Goal: Transaction & Acquisition: Download file/media

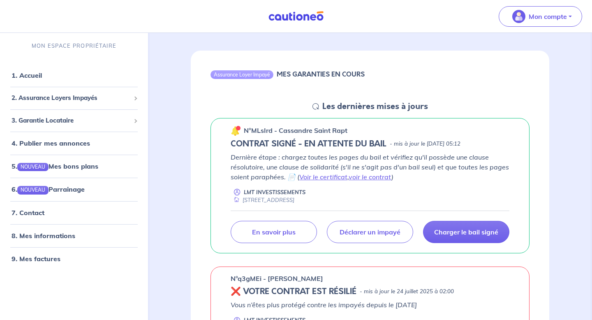
scroll to position [65, 0]
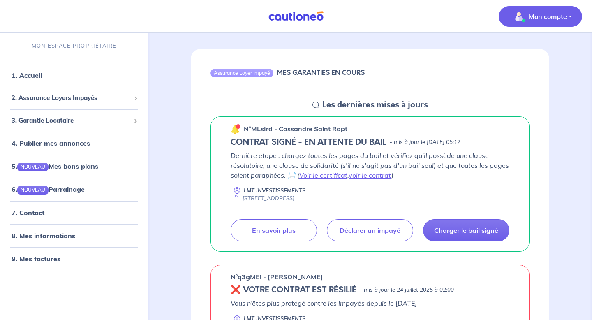
click at [545, 16] on p "Mon compte" at bounding box center [548, 17] width 38 height 10
click at [45, 254] on link "9. Mes factures" at bounding box center [36, 258] width 48 height 8
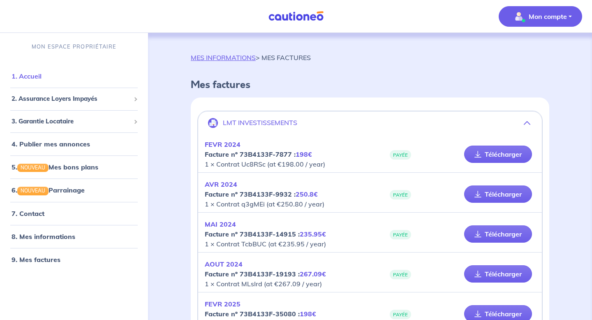
click at [39, 73] on link "1. Accueil" at bounding box center [27, 76] width 30 height 8
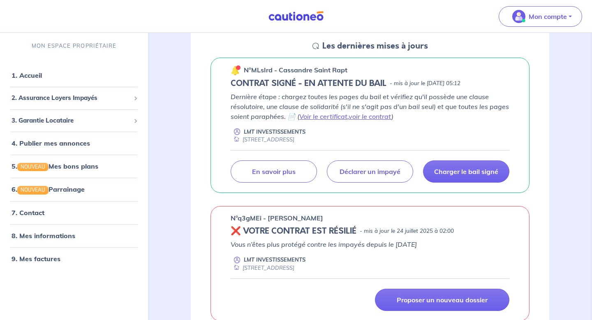
scroll to position [127, 0]
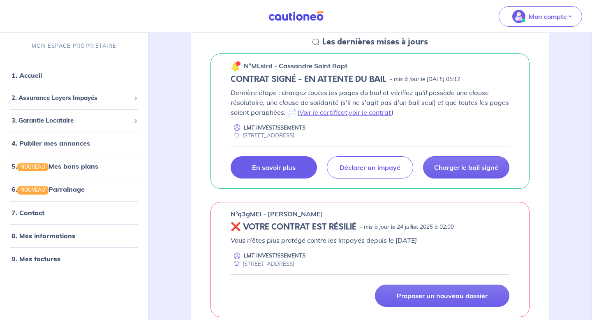
click at [299, 169] on link "En savoir plus" at bounding box center [274, 167] width 86 height 22
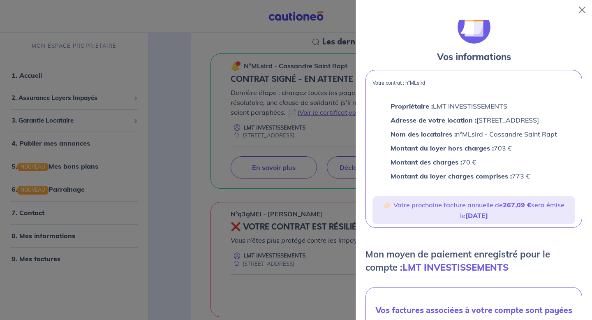
scroll to position [0, 0]
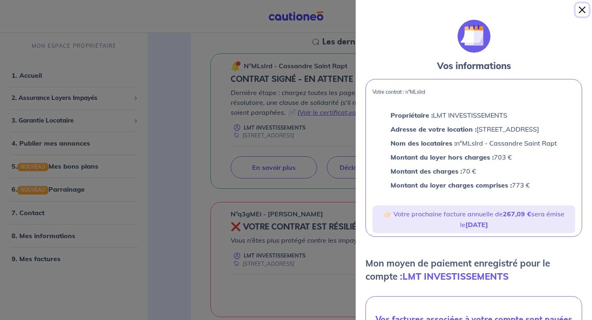
click at [583, 9] on button "Close" at bounding box center [582, 9] width 13 height 13
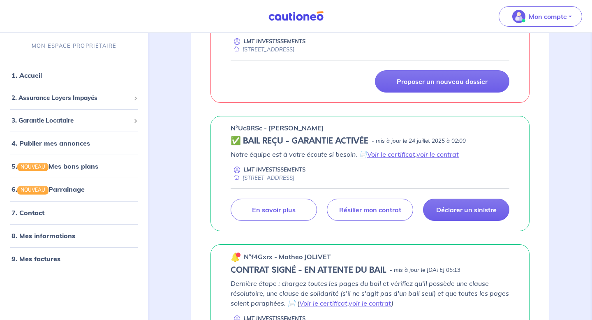
scroll to position [346, 0]
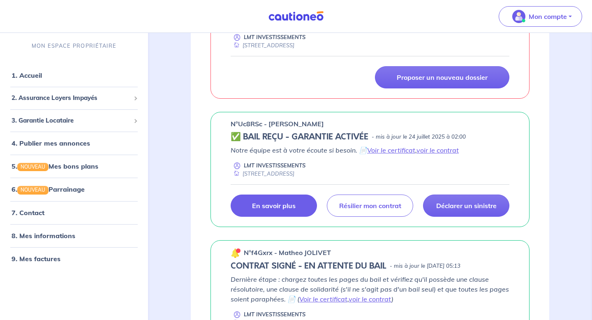
click at [296, 207] on link "En savoir plus" at bounding box center [274, 205] width 86 height 22
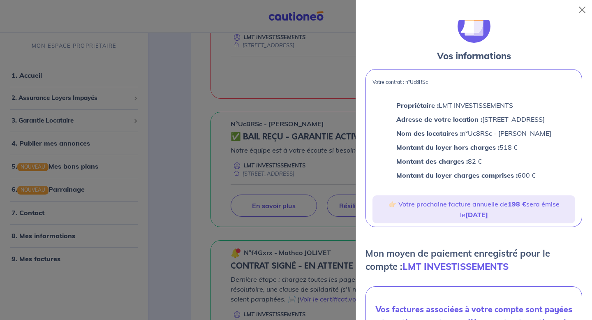
scroll to position [14, 0]
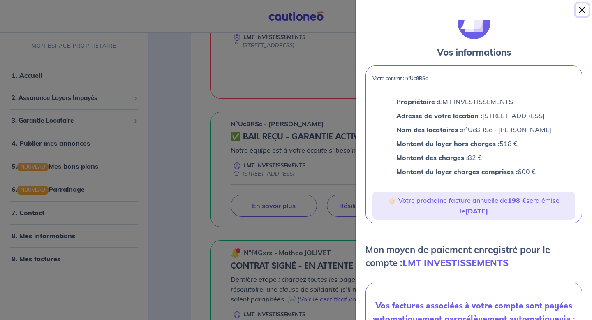
click at [582, 9] on button "Close" at bounding box center [582, 9] width 13 height 13
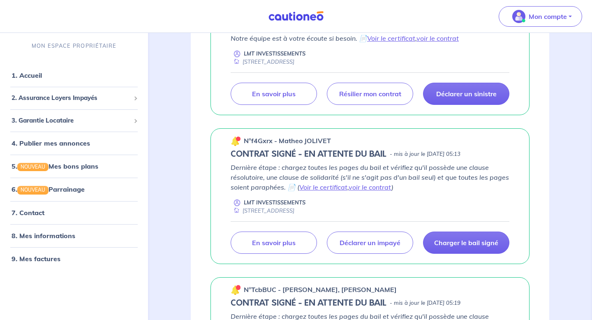
scroll to position [460, 0]
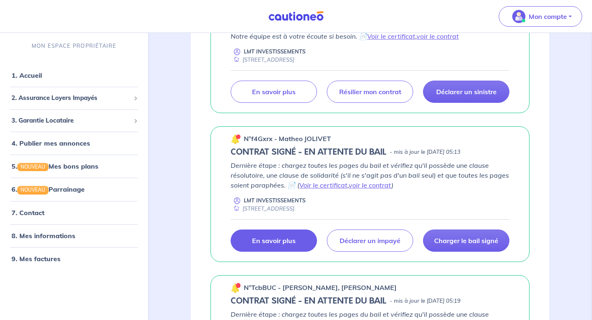
click at [299, 243] on link "En savoir plus" at bounding box center [274, 240] width 86 height 22
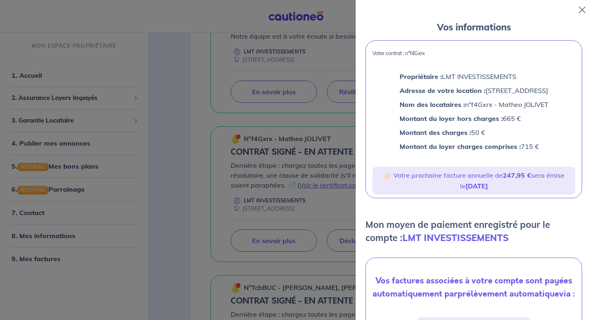
scroll to position [40, 0]
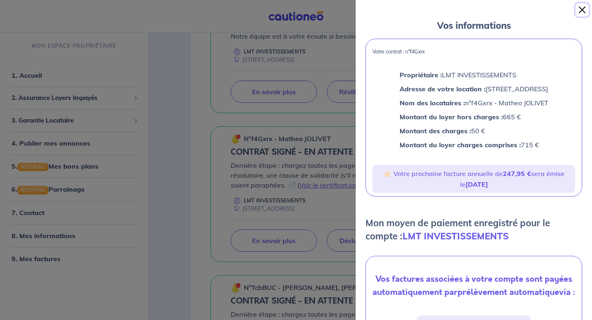
click at [583, 9] on button "Close" at bounding box center [582, 9] width 13 height 13
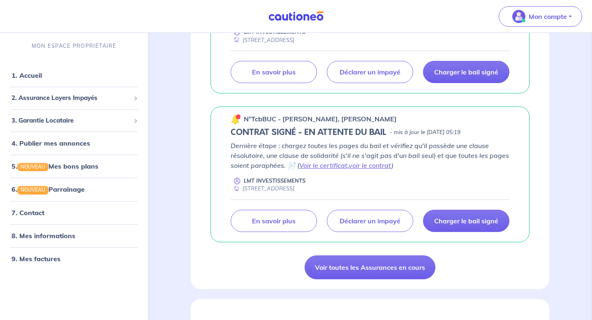
scroll to position [630, 0]
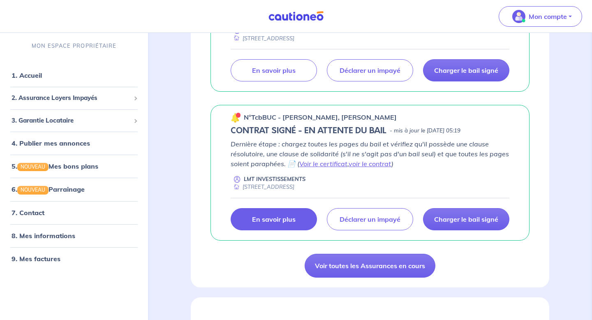
click at [293, 222] on p "En savoir plus" at bounding box center [274, 219] width 44 height 8
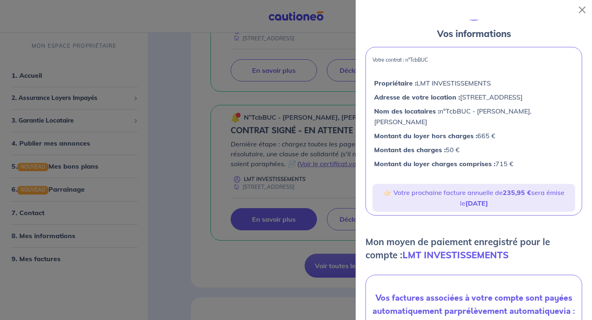
scroll to position [29, 0]
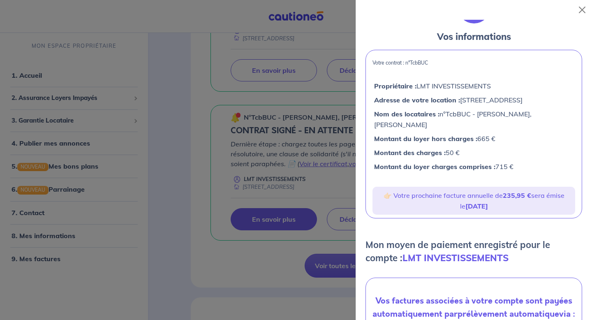
click at [180, 176] on div at bounding box center [296, 160] width 592 height 320
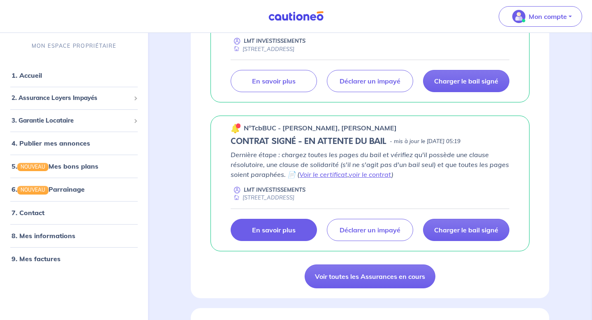
scroll to position [619, 0]
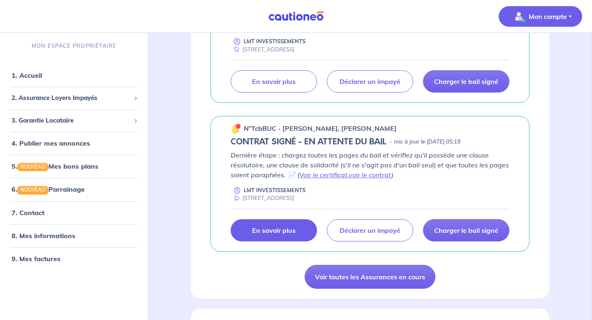
click at [563, 20] on p "Mon compte" at bounding box center [548, 17] width 38 height 10
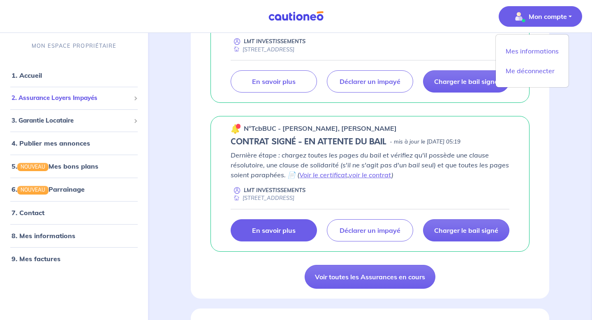
click at [123, 97] on span "2. Assurance Loyers Impayés" at bounding box center [71, 97] width 119 height 9
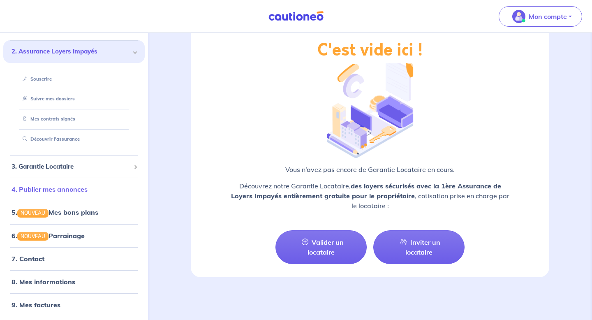
scroll to position [0, 0]
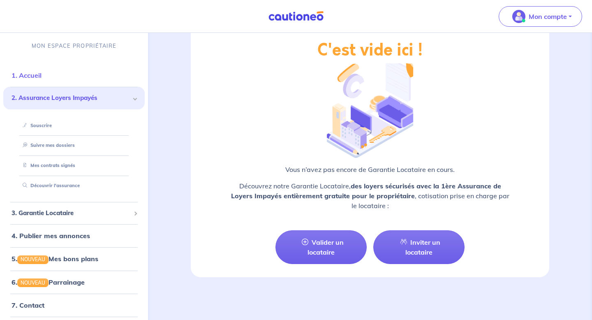
click at [39, 79] on link "1. Accueil" at bounding box center [27, 75] width 30 height 8
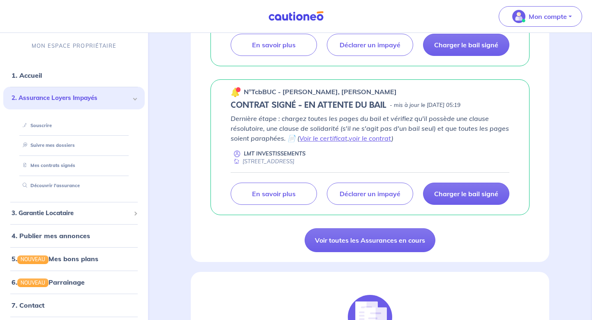
scroll to position [664, 0]
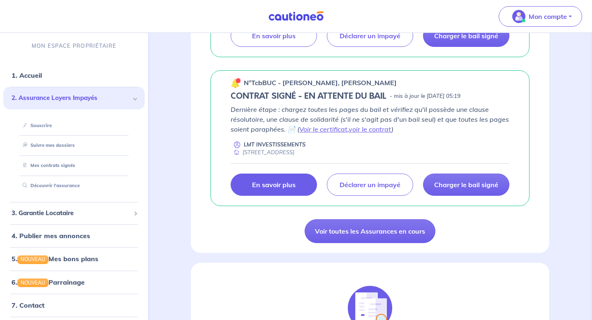
click at [289, 183] on p "En savoir plus" at bounding box center [274, 185] width 44 height 8
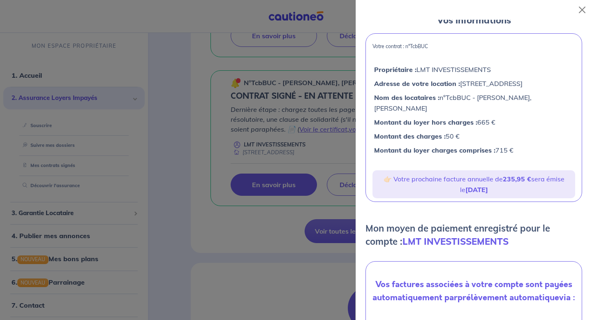
scroll to position [0, 0]
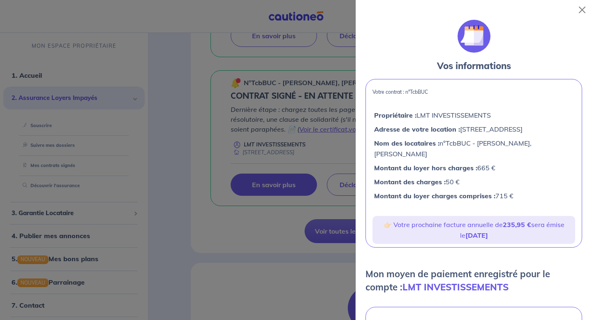
click at [331, 273] on div at bounding box center [296, 160] width 592 height 320
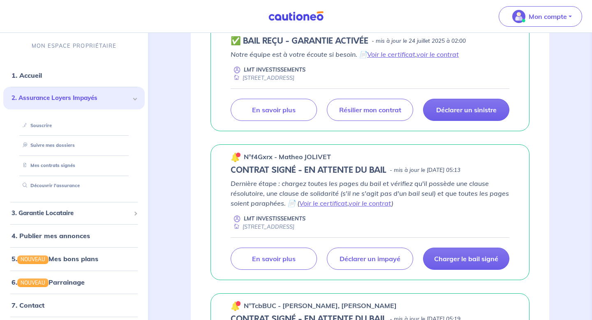
scroll to position [436, 0]
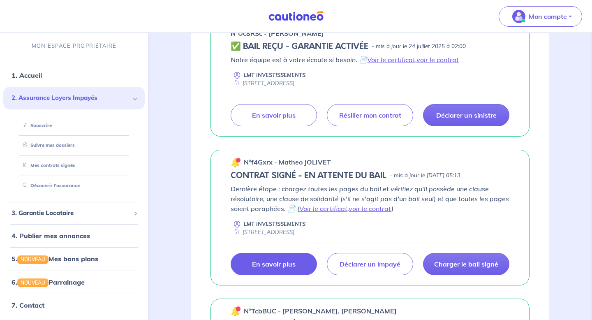
click at [277, 262] on p "En savoir plus" at bounding box center [274, 264] width 44 height 8
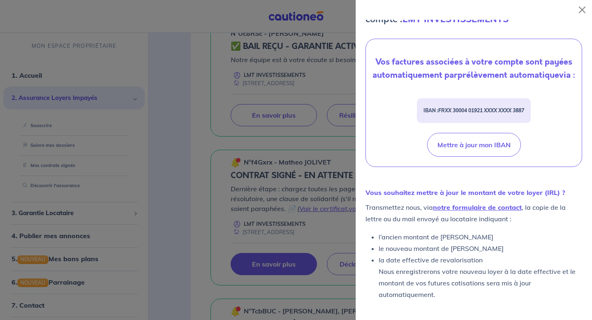
scroll to position [281, 0]
click at [581, 12] on button "Close" at bounding box center [582, 9] width 13 height 13
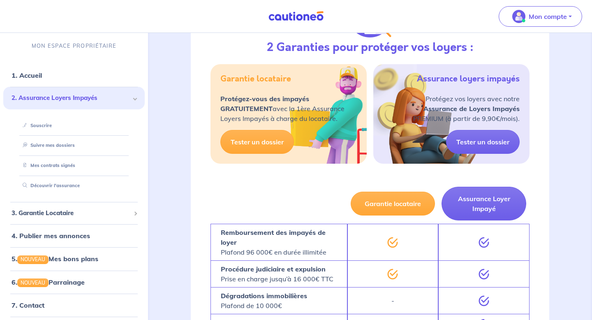
scroll to position [46, 0]
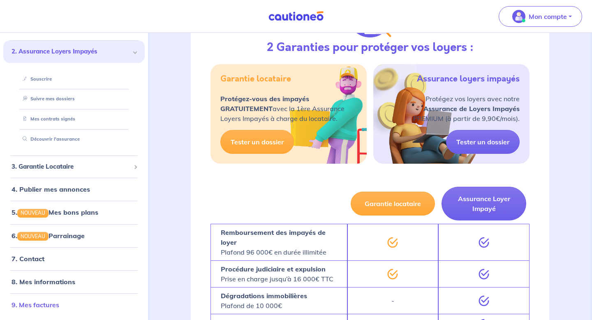
click at [49, 307] on link "9. Mes factures" at bounding box center [36, 305] width 48 height 8
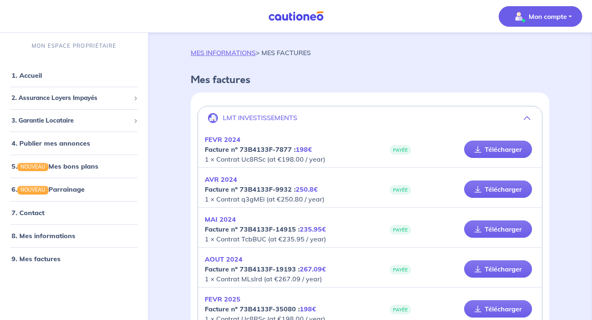
scroll to position [9, 0]
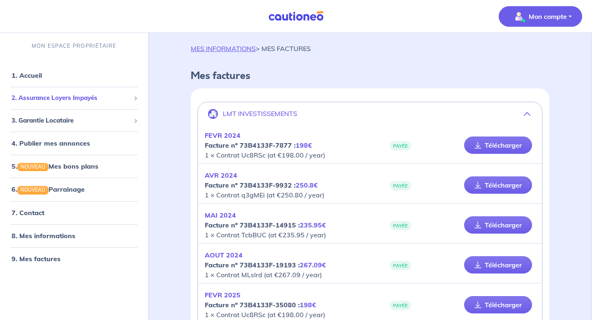
click at [65, 100] on span "2. Assurance Loyers Impayés" at bounding box center [71, 97] width 119 height 9
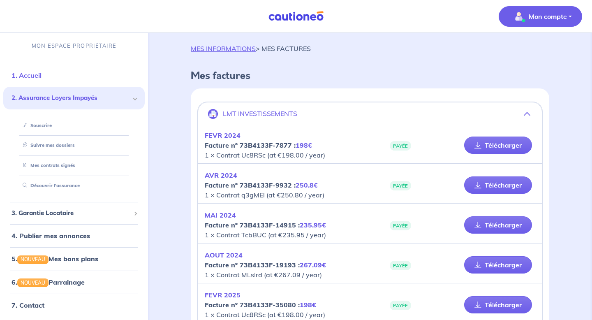
click at [39, 74] on link "1. Accueil" at bounding box center [27, 75] width 30 height 8
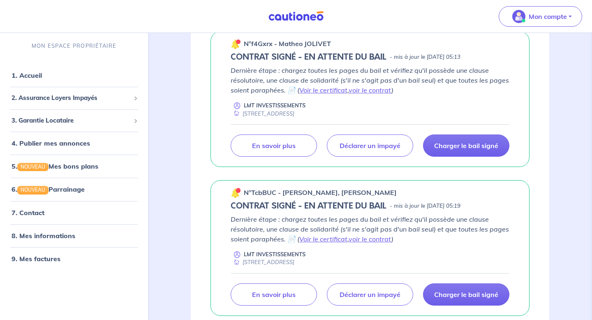
scroll to position [554, 0]
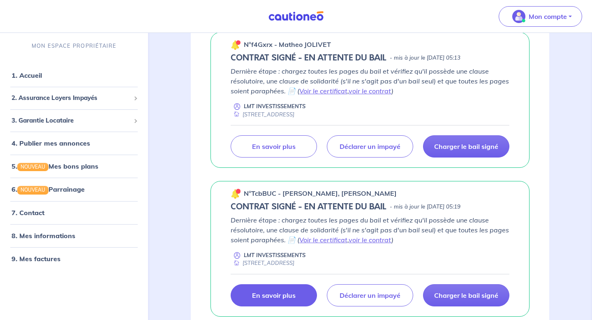
click at [276, 294] on p "En savoir plus" at bounding box center [274, 295] width 44 height 8
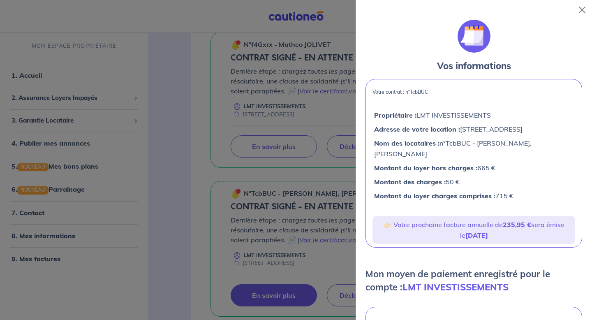
click at [37, 259] on div at bounding box center [296, 160] width 592 height 320
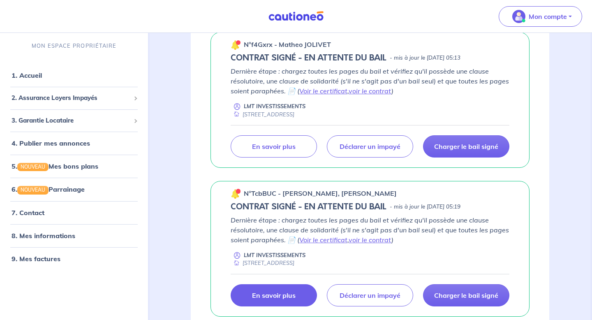
click at [37, 259] on link "9. Mes factures" at bounding box center [36, 258] width 49 height 8
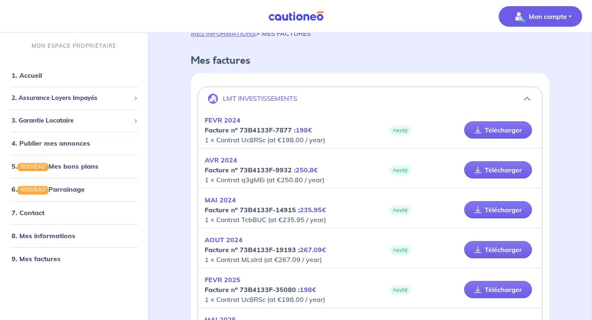
scroll to position [32, 0]
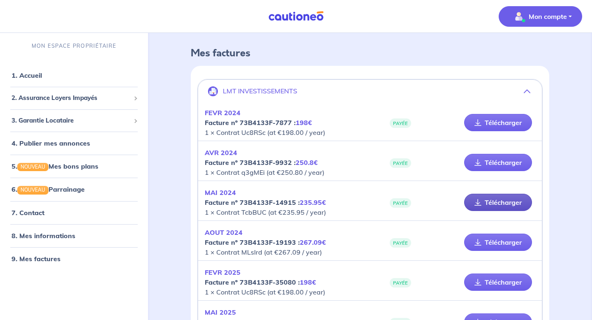
click at [485, 204] on link "Télécharger" at bounding box center [498, 202] width 68 height 17
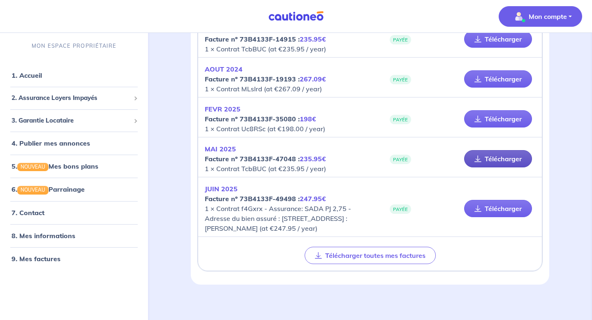
scroll to position [200, 0]
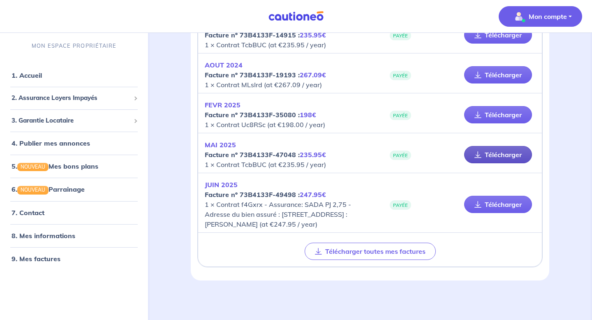
click at [498, 153] on link "Télécharger" at bounding box center [498, 154] width 68 height 17
click at [29, 213] on link "7. Contact" at bounding box center [28, 212] width 32 height 8
click at [484, 209] on link "Télécharger" at bounding box center [498, 204] width 68 height 17
